Goal: Communication & Community: Ask a question

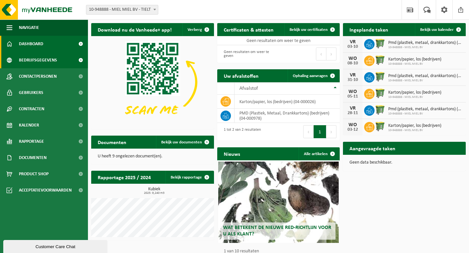
click at [41, 59] on span "Bedrijfsgegevens" at bounding box center [38, 60] width 38 height 16
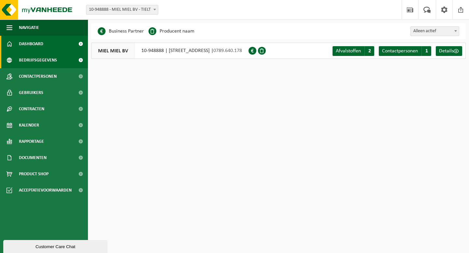
click at [42, 39] on span "Dashboard" at bounding box center [31, 44] width 24 height 16
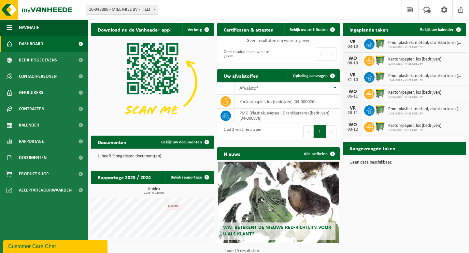
scroll to position [22, 0]
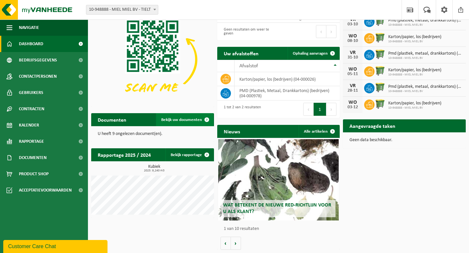
click at [173, 123] on link "Bekijk uw documenten" at bounding box center [184, 119] width 57 height 13
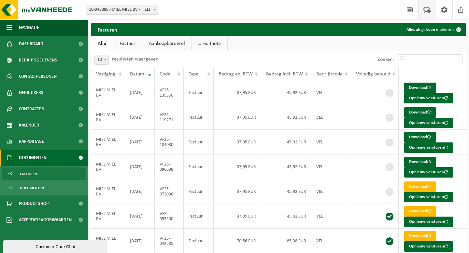
click at [424, 11] on span at bounding box center [427, 9] width 11 height 19
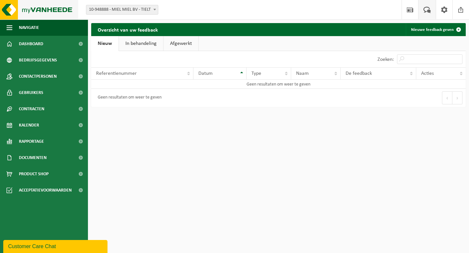
click at [33, 7] on img at bounding box center [39, 10] width 78 height 20
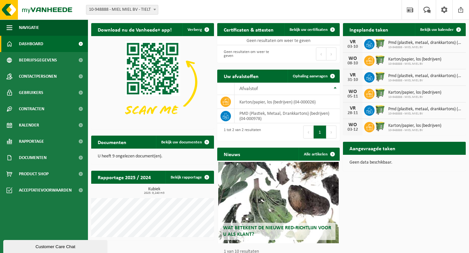
click at [52, 245] on div "Customer Care Chat" at bounding box center [55, 247] width 94 height 5
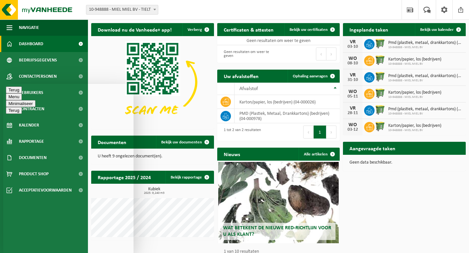
type textarea "Beste, ik merk dat de facturen niet via domicilie worden betaald. Zou dit toch …"
click at [36, 106] on button "Minimaliseer" at bounding box center [21, 109] width 30 height 7
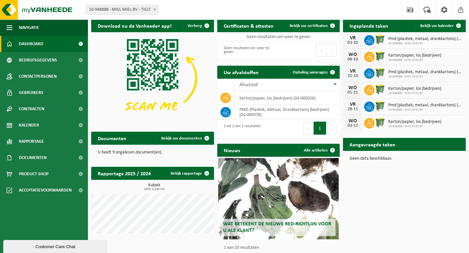
scroll to position [23, 0]
